Goal: Information Seeking & Learning: Learn about a topic

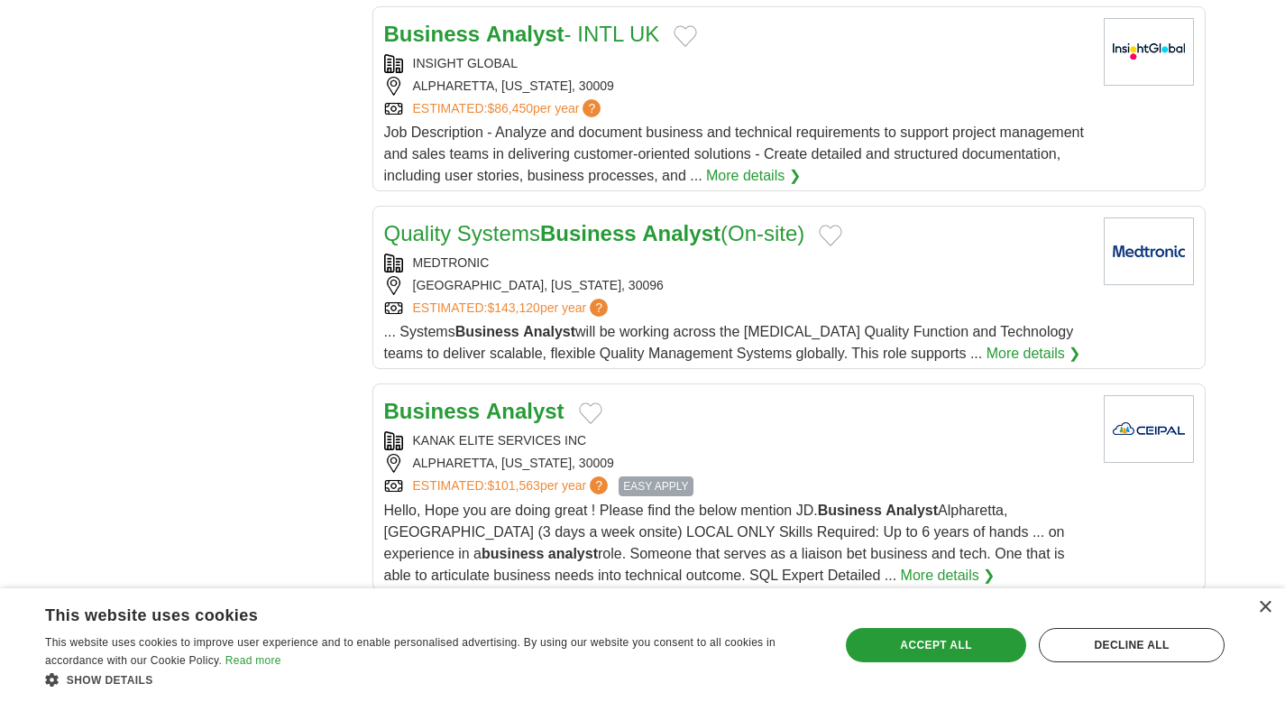
scroll to position [977, 0]
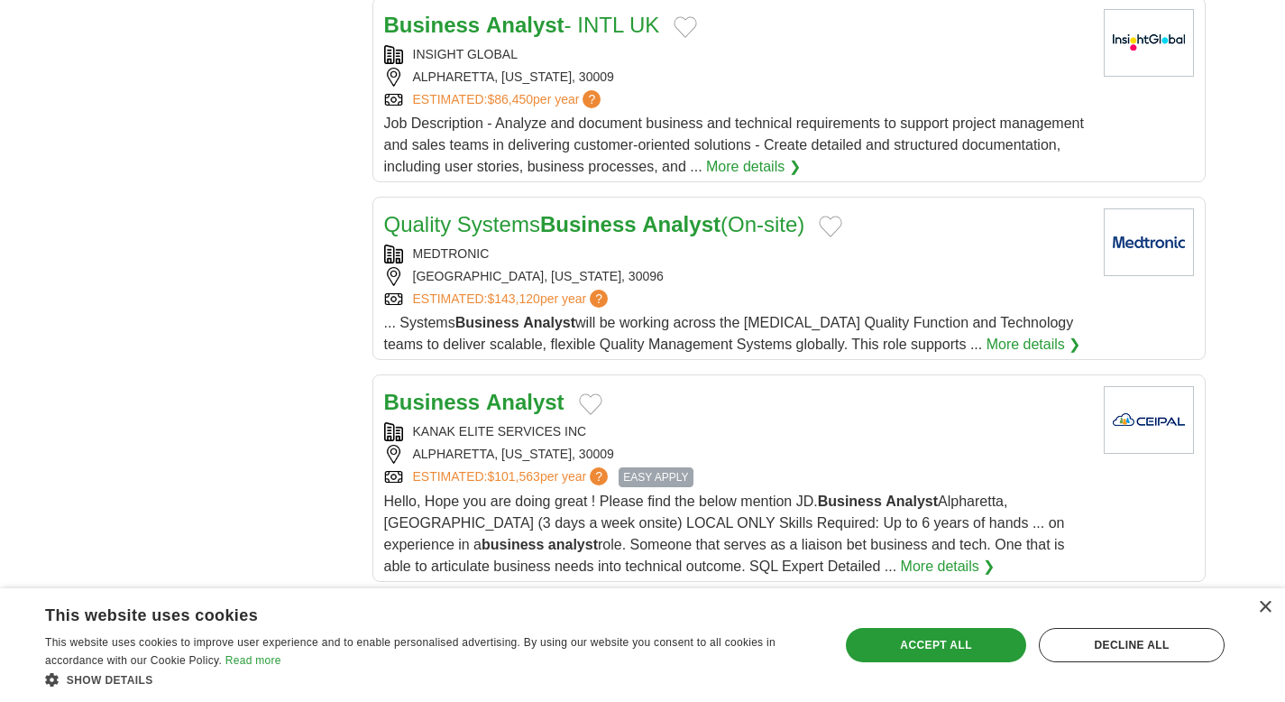
click at [666, 229] on strong "Analyst" at bounding box center [681, 224] width 78 height 24
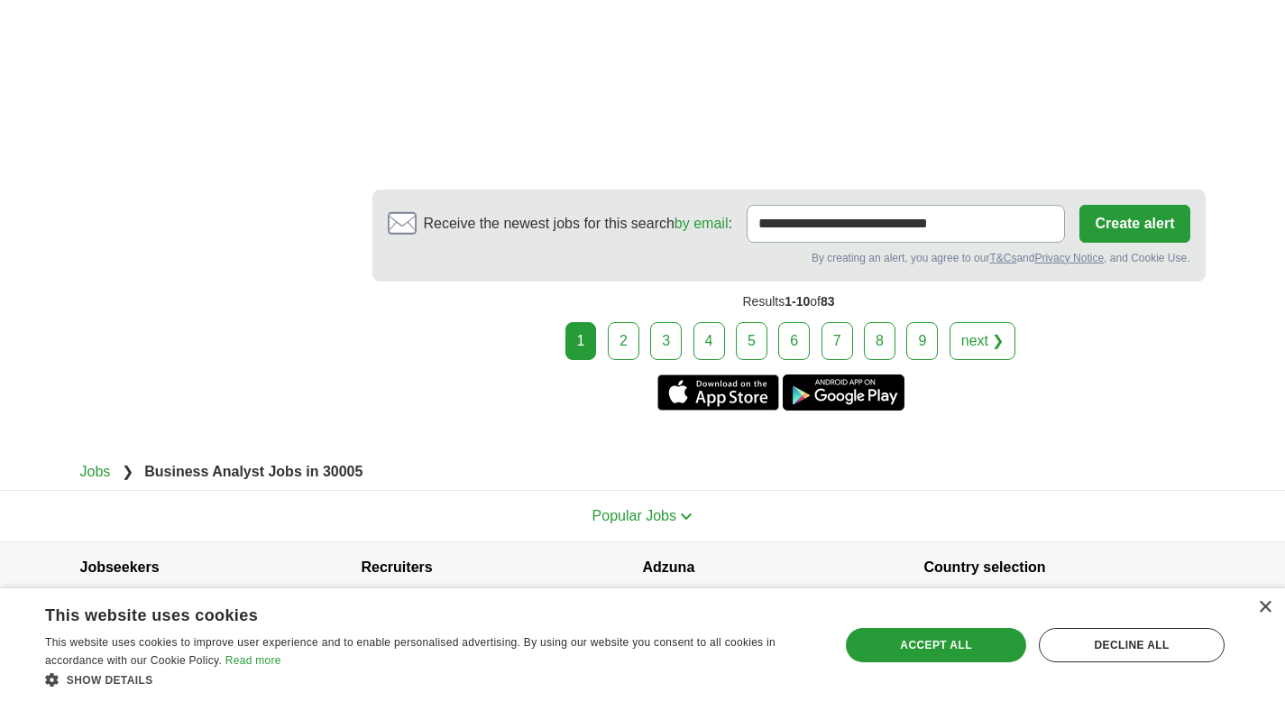
scroll to position [3077, 0]
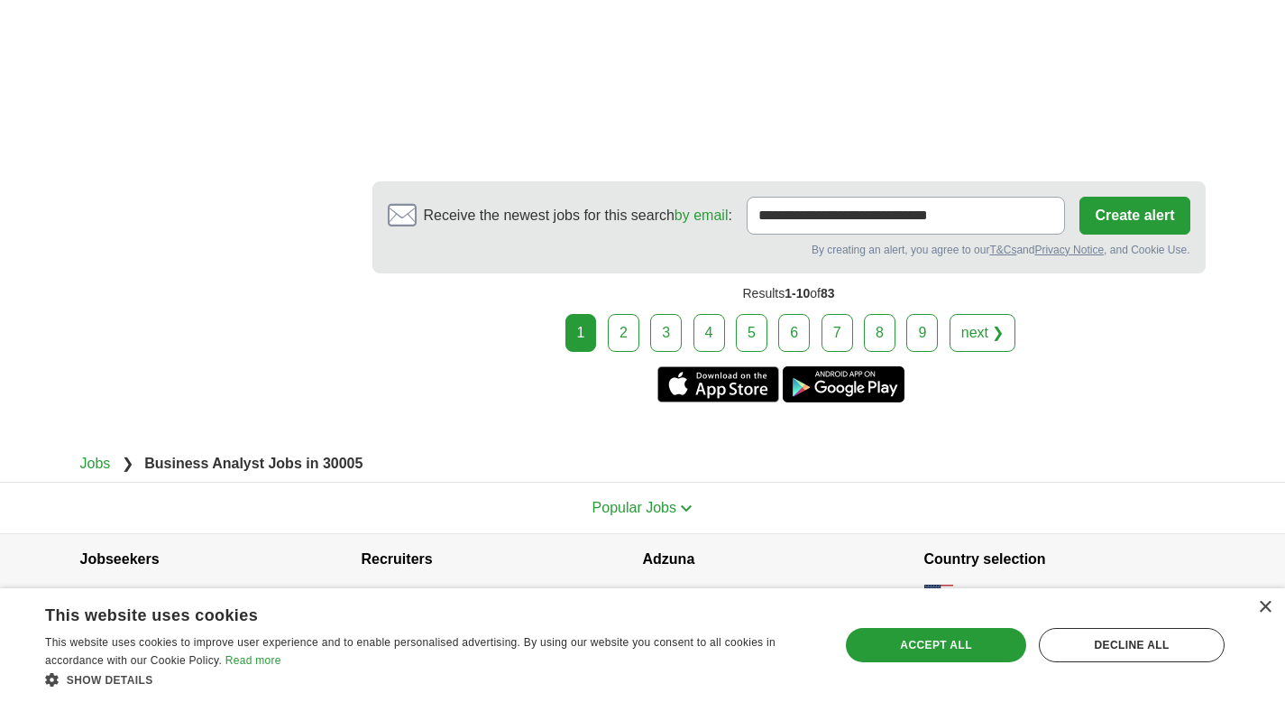
click at [630, 326] on link "2" at bounding box center [624, 333] width 32 height 38
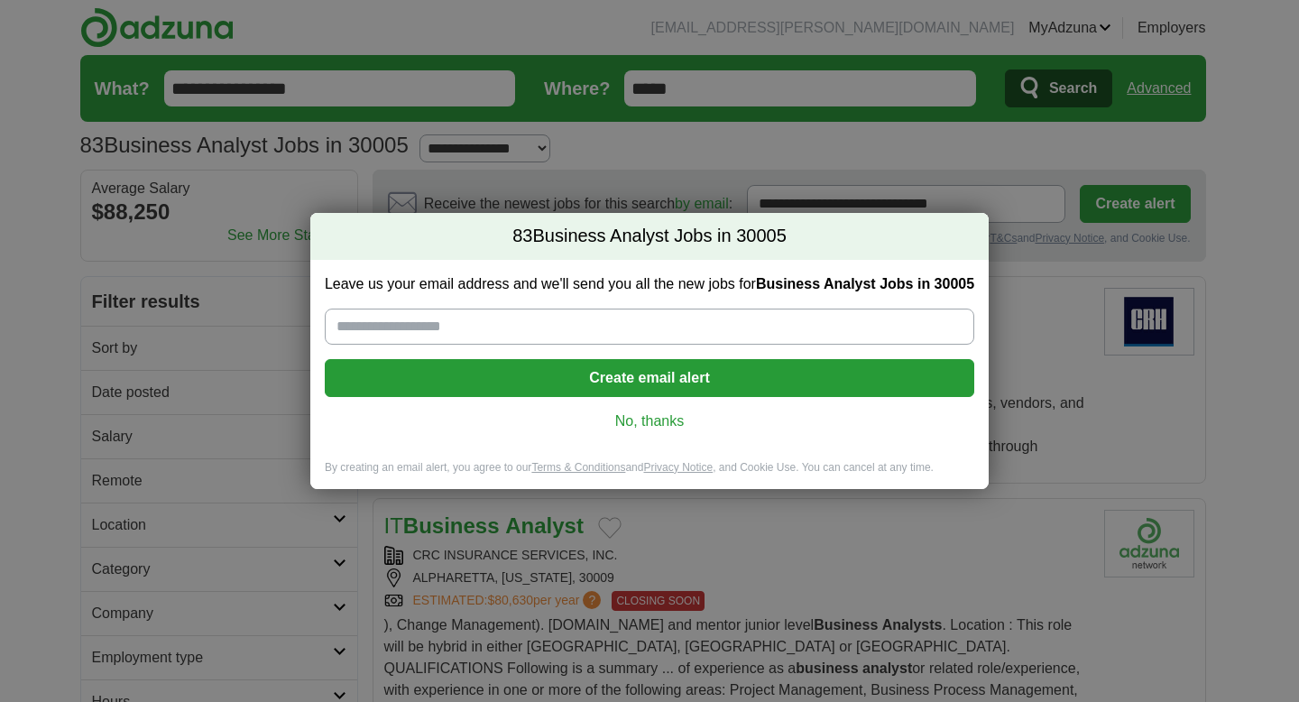
click at [645, 419] on link "No, thanks" at bounding box center [649, 421] width 621 height 20
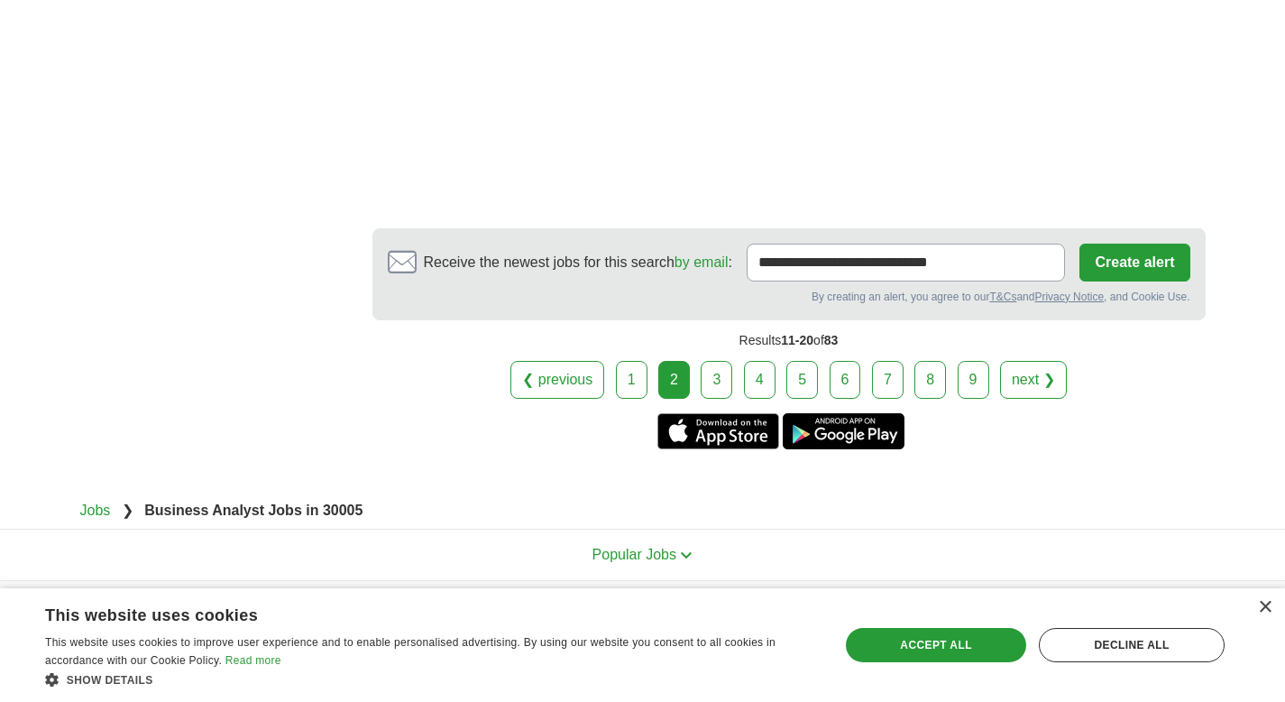
scroll to position [3488, 0]
click at [717, 373] on link "3" at bounding box center [717, 379] width 32 height 38
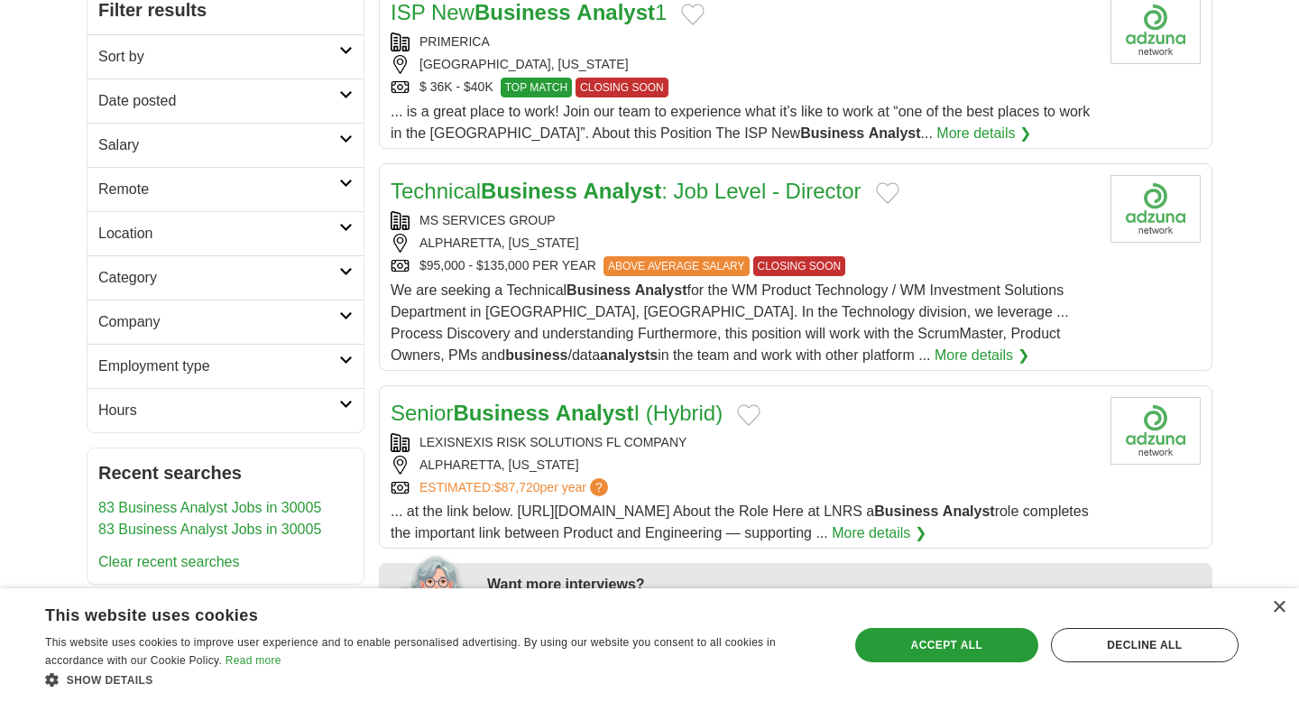
scroll to position [305, 0]
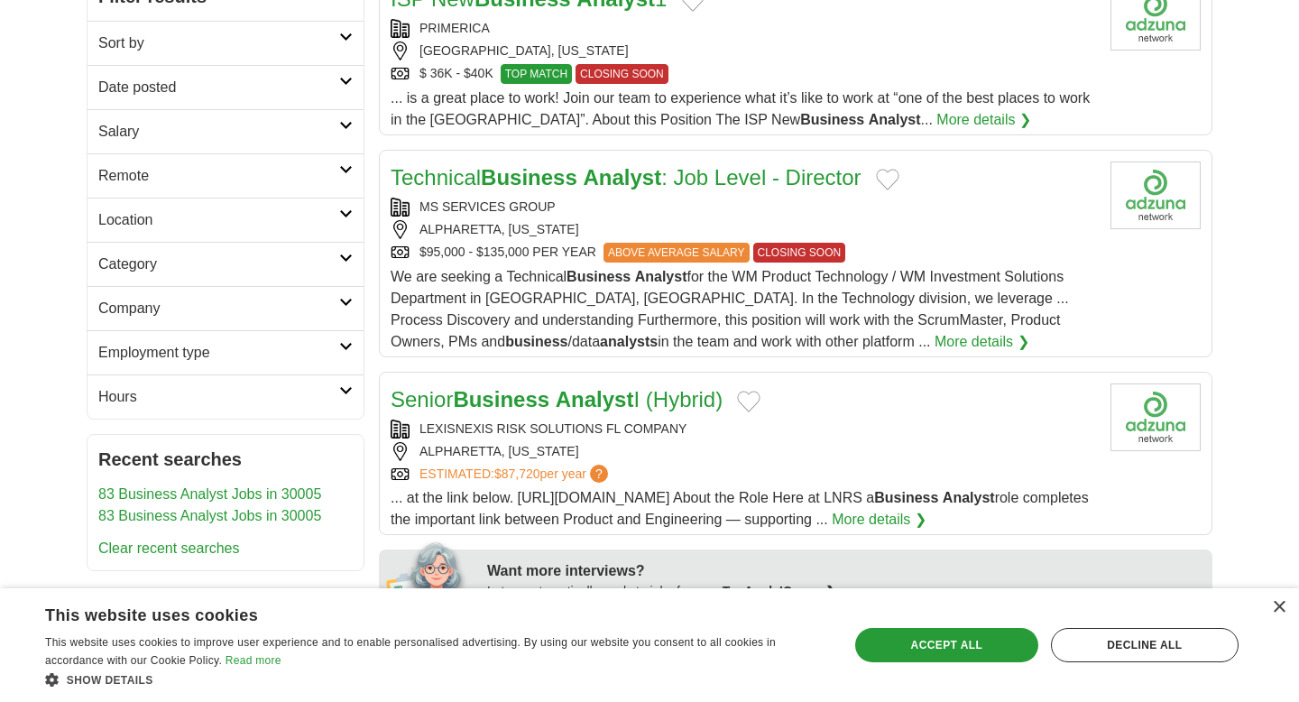
click at [664, 175] on link "Technical Business Analyst : Job Level - Director" at bounding box center [626, 177] width 471 height 24
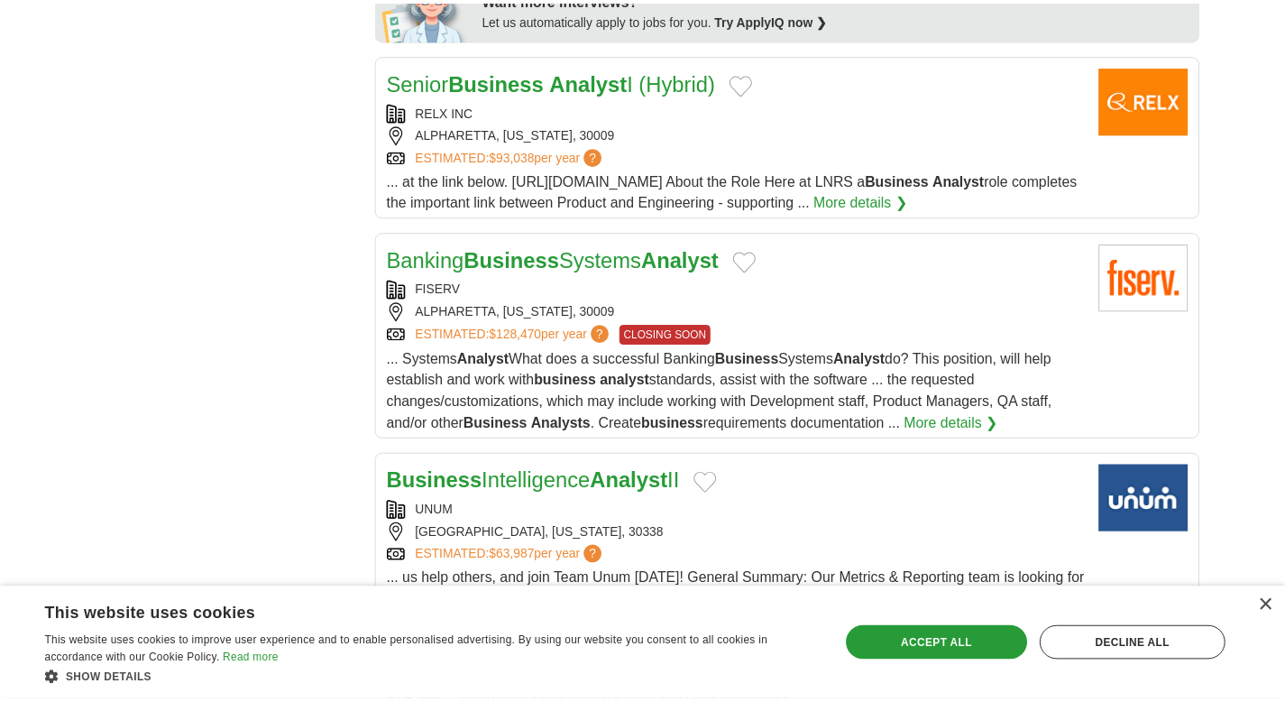
scroll to position [879, 0]
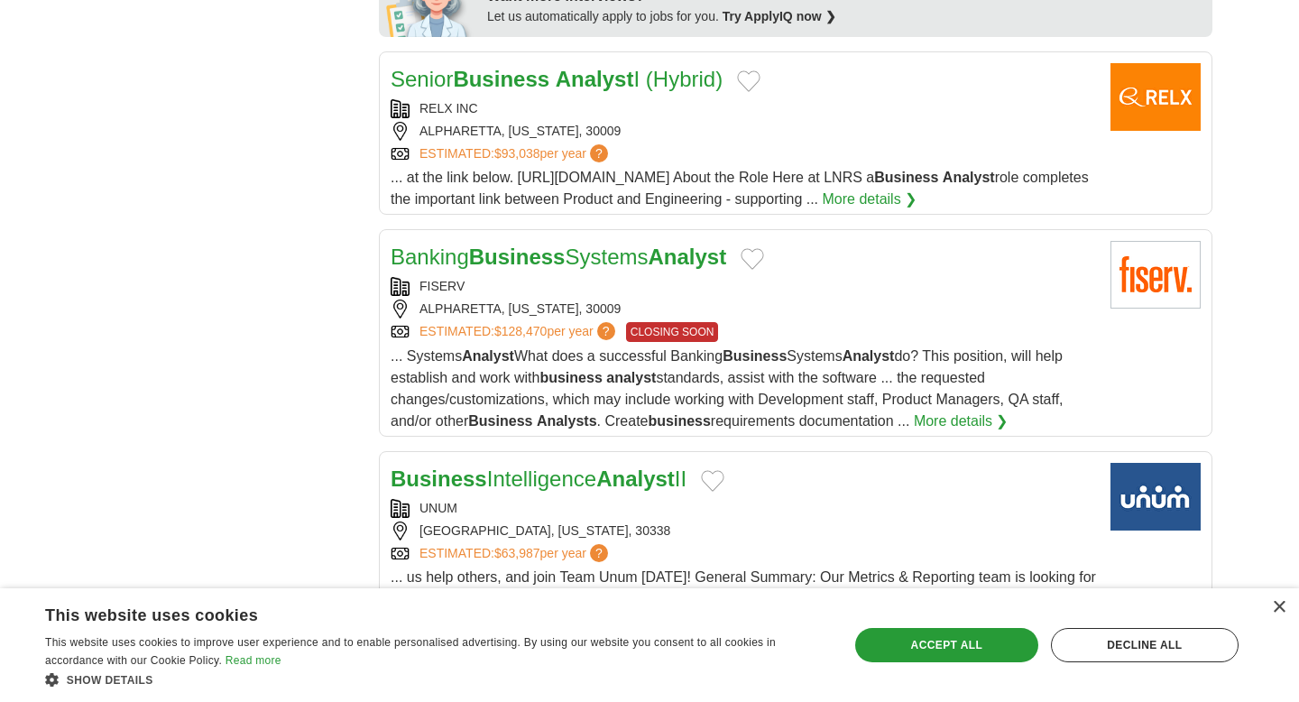
click at [575, 249] on link "Banking Business Systems Analyst" at bounding box center [559, 256] width 336 height 24
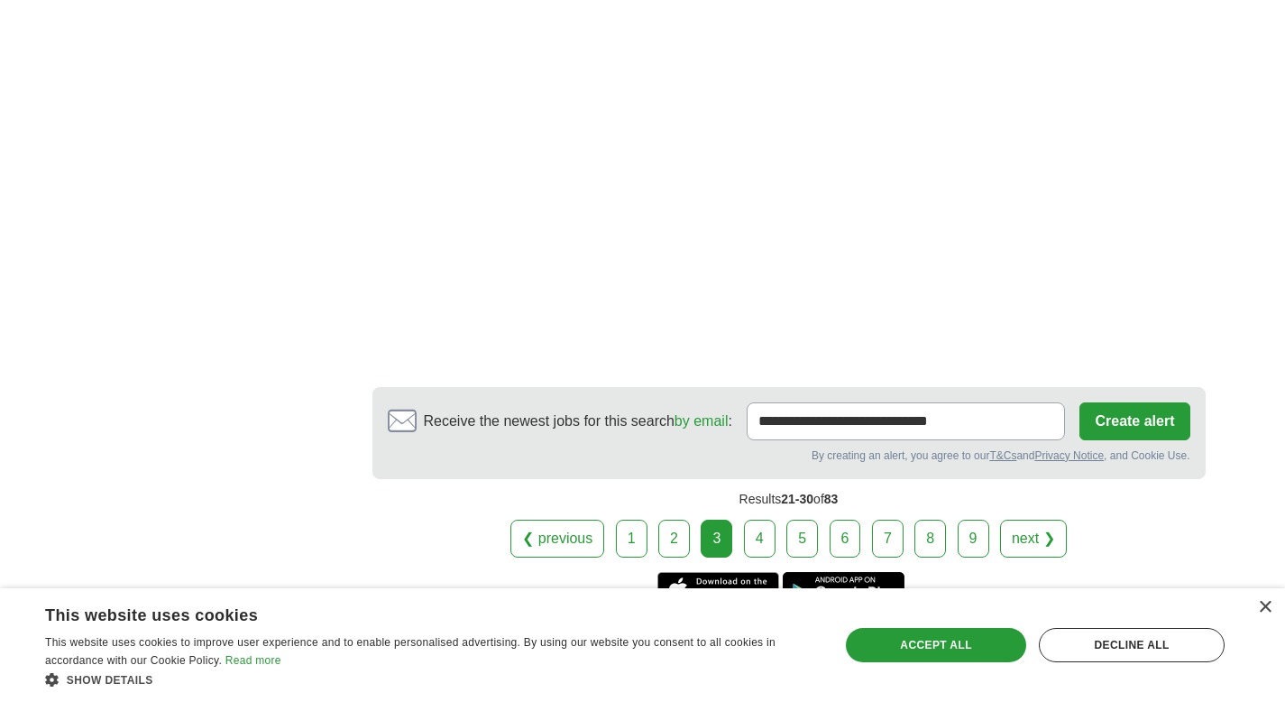
scroll to position [3477, 0]
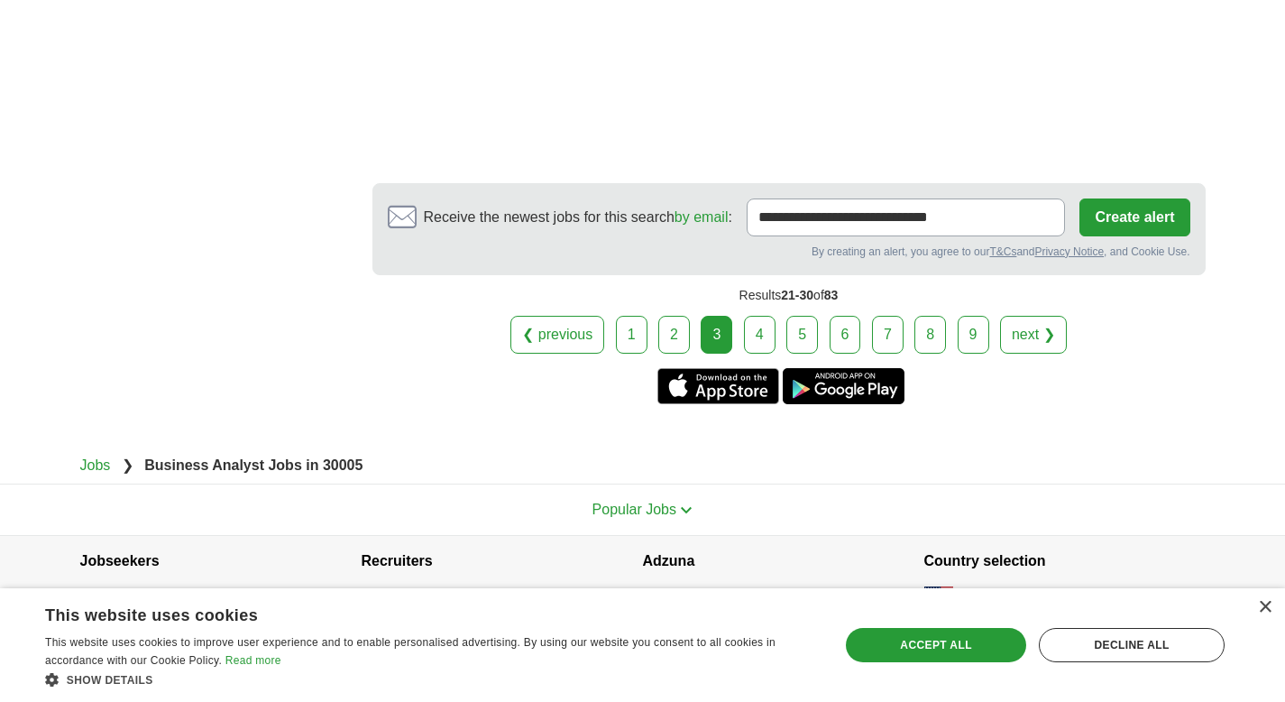
click at [755, 318] on link "4" at bounding box center [760, 335] width 32 height 38
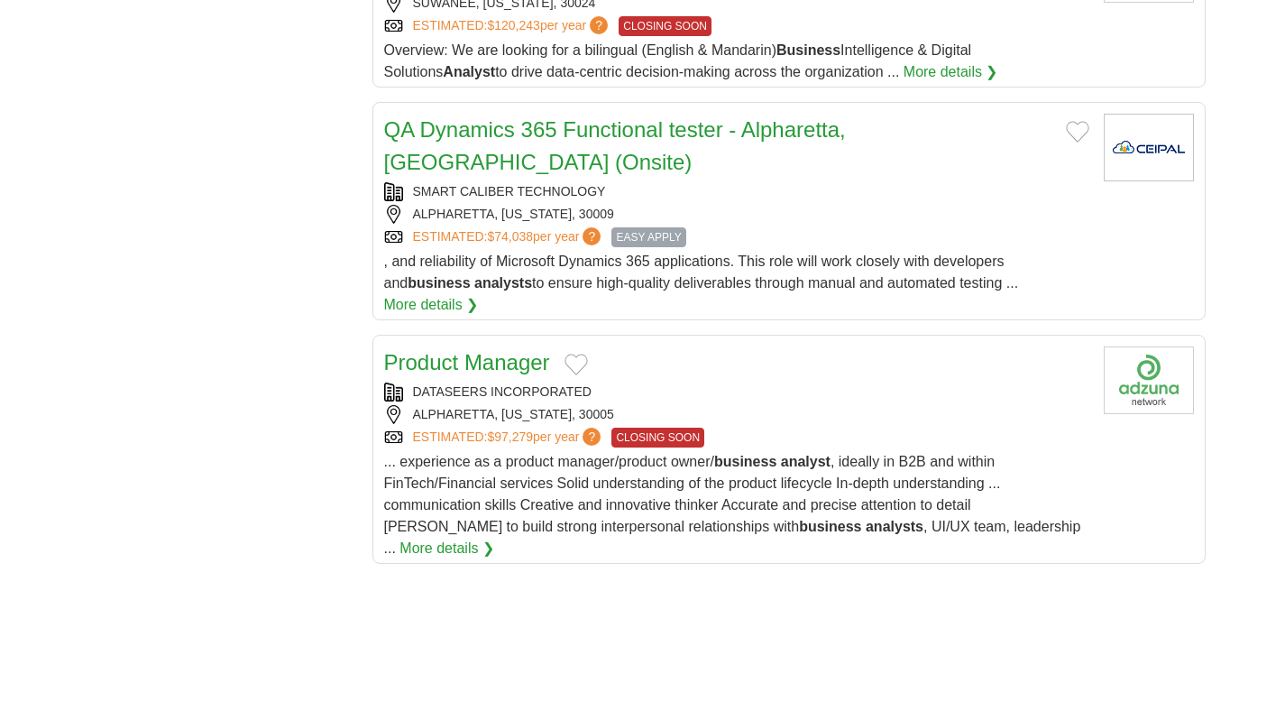
scroll to position [2252, 0]
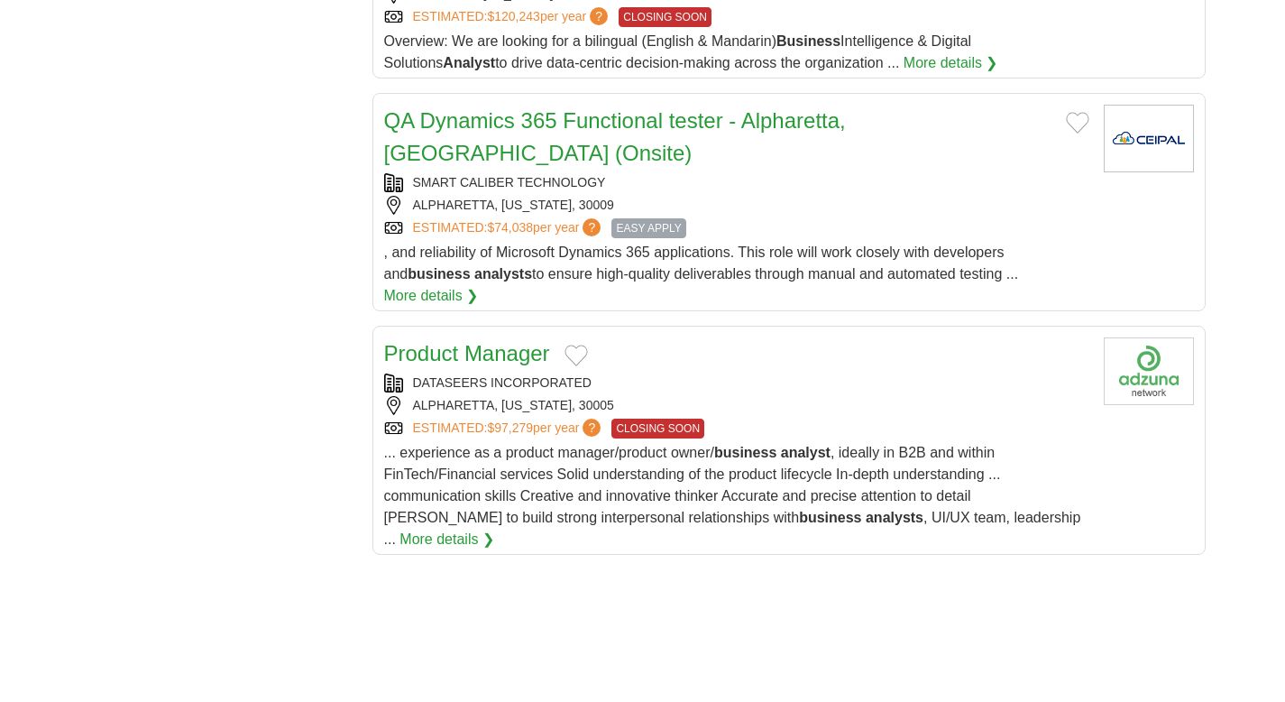
click at [490, 341] on link "Product Manager" at bounding box center [467, 353] width 166 height 24
